Goal: Find specific page/section: Find specific page/section

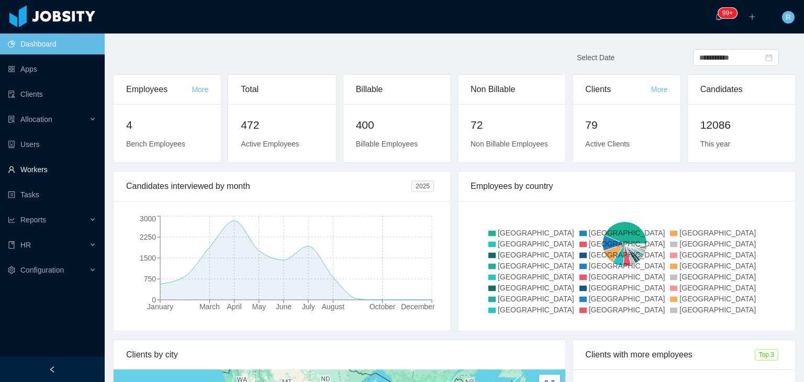
click at [43, 169] on link "Workers" at bounding box center [52, 169] width 88 height 21
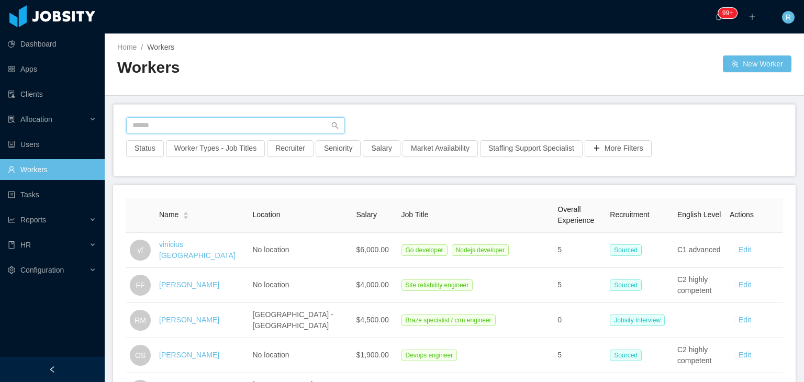
click at [229, 120] on input "text" at bounding box center [235, 125] width 219 height 17
type input "**********"
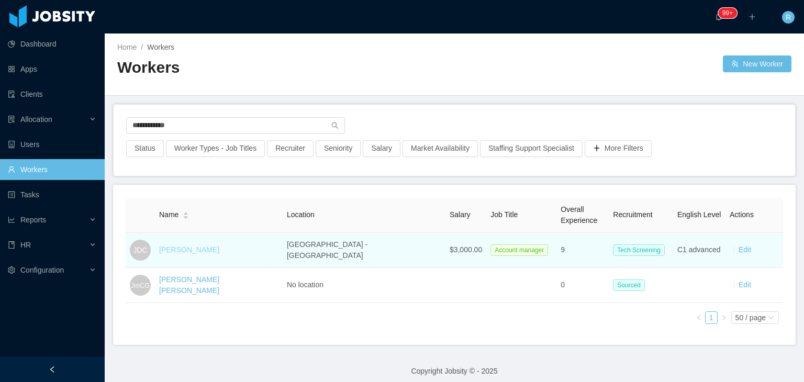
click at [211, 252] on link "[PERSON_NAME]" at bounding box center [189, 249] width 60 height 8
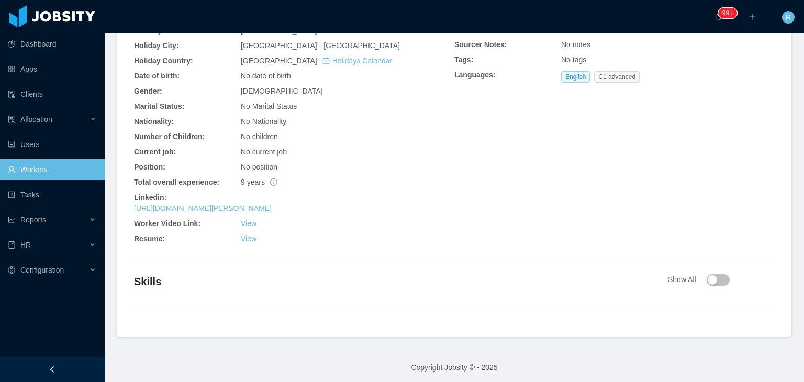
scroll to position [364, 0]
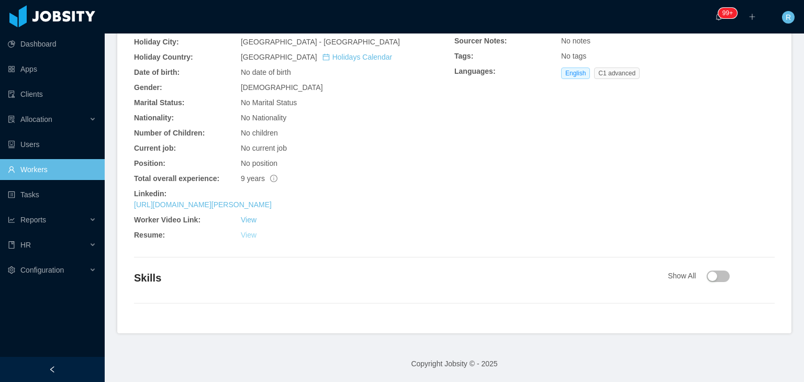
click at [250, 236] on link "View" at bounding box center [249, 235] width 16 height 8
